Goal: Entertainment & Leisure: Consume media (video, audio)

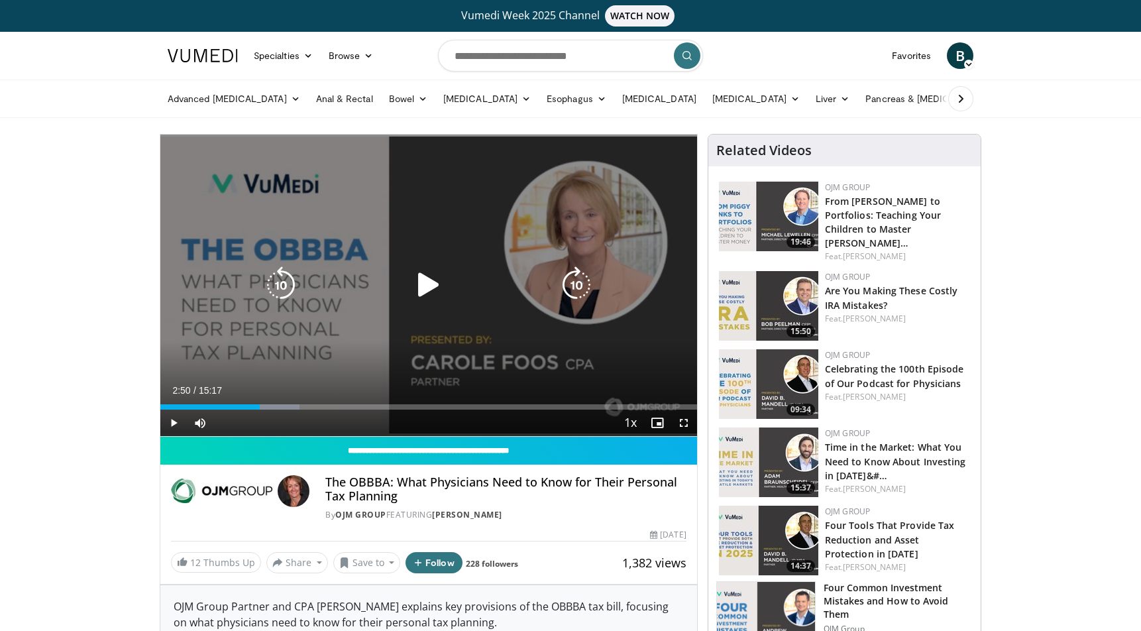
click at [425, 279] on icon "Video Player" at bounding box center [428, 284] width 37 height 37
click at [579, 282] on icon "Video Player" at bounding box center [576, 284] width 37 height 37
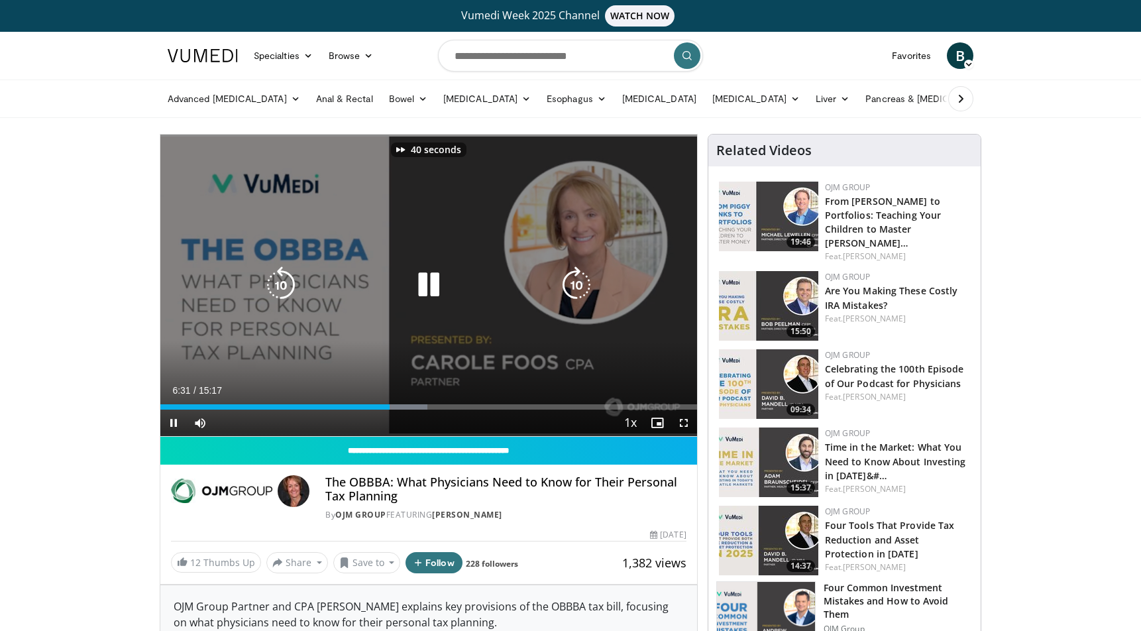
click at [579, 282] on icon "Video Player" at bounding box center [576, 284] width 37 height 37
click at [645, 284] on div "60 seconds Tap to unmute" at bounding box center [428, 285] width 537 height 301
click at [426, 281] on icon "Video Player" at bounding box center [428, 284] width 37 height 37
click at [427, 282] on icon "Video Player" at bounding box center [428, 284] width 37 height 37
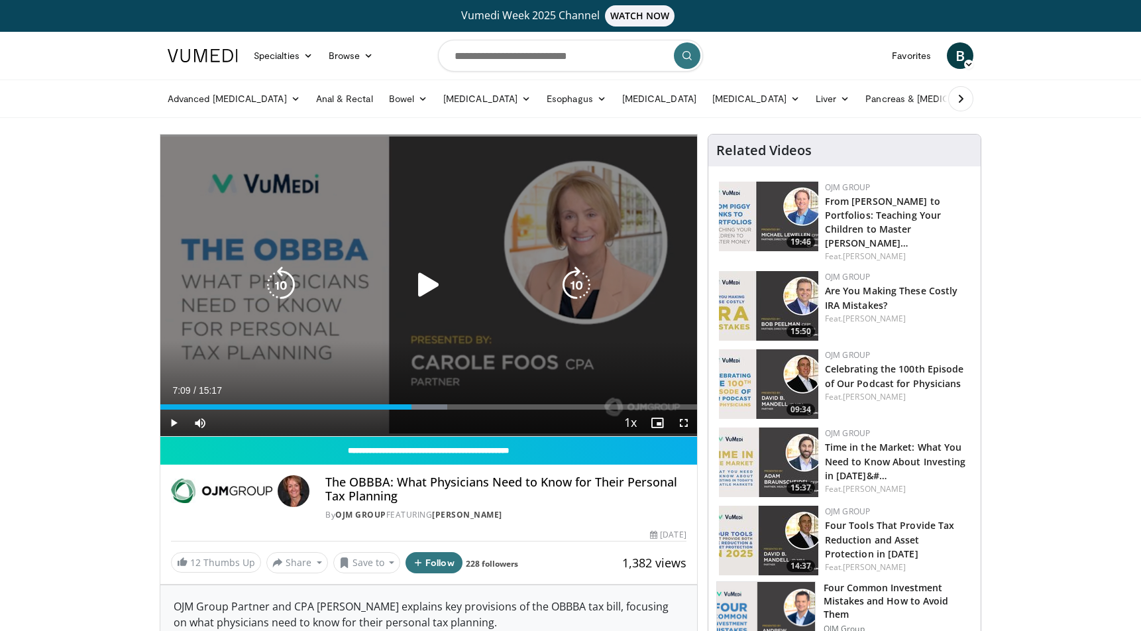
click at [510, 358] on div "60 seconds Tap to unmute" at bounding box center [428, 285] width 537 height 301
click at [576, 281] on icon "Video Player" at bounding box center [576, 284] width 37 height 37
click at [472, 226] on div "20 seconds Tap to unmute" at bounding box center [428, 285] width 537 height 301
click at [486, 236] on div "20 seconds Tap to unmute" at bounding box center [428, 285] width 537 height 301
